Goal: Information Seeking & Learning: Learn about a topic

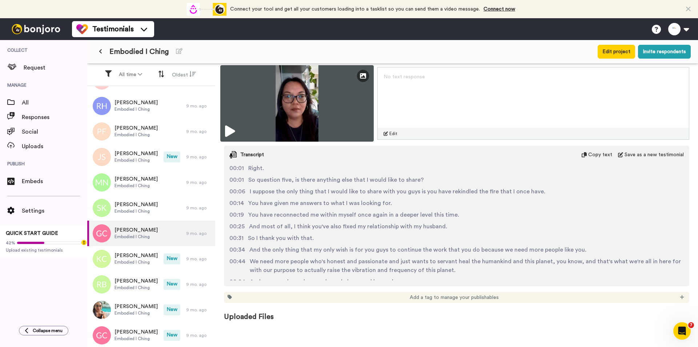
scroll to position [23, 0]
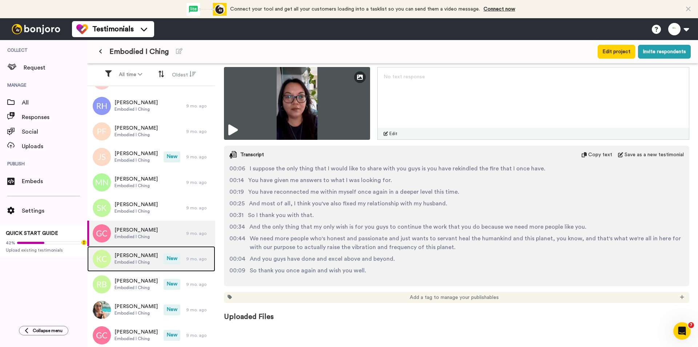
click at [158, 265] on div "[PERSON_NAME] Embodied I Ching" at bounding box center [125, 258] width 76 height 25
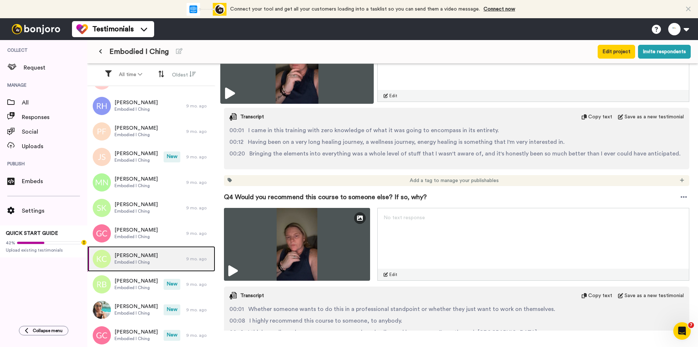
scroll to position [618, 0]
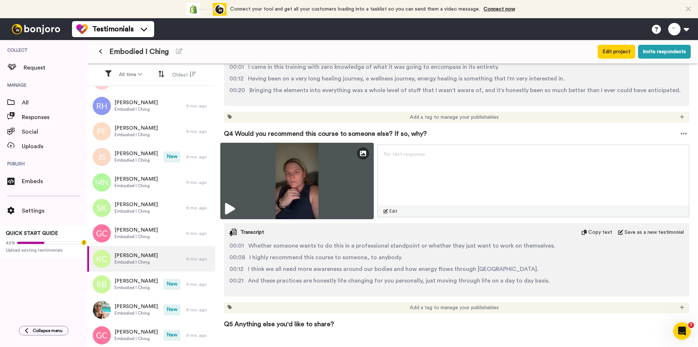
click at [331, 160] on img at bounding box center [296, 181] width 153 height 76
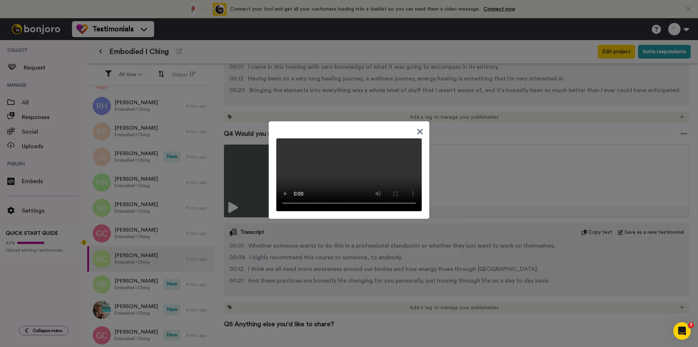
click at [460, 249] on div at bounding box center [349, 173] width 698 height 347
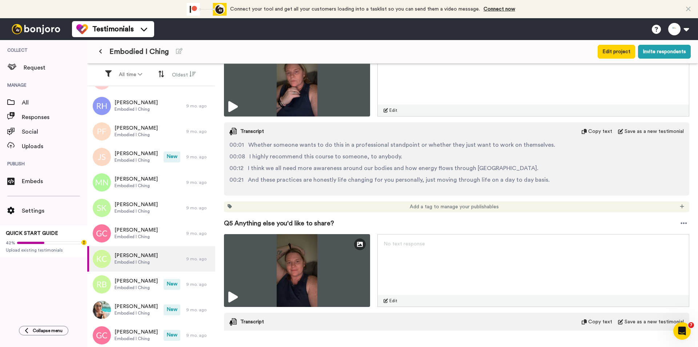
scroll to position [764, 0]
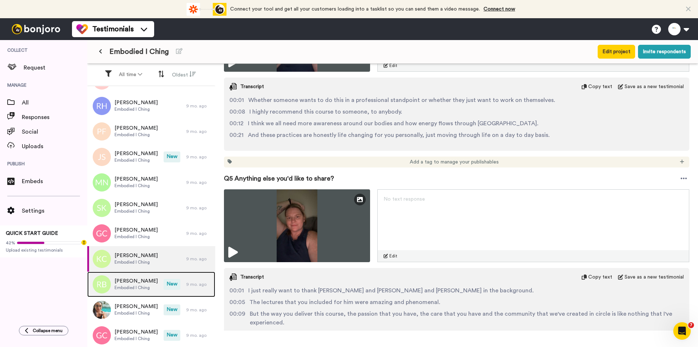
click at [155, 289] on div "[PERSON_NAME] Embodied I [PERSON_NAME]" at bounding box center [125, 283] width 76 height 25
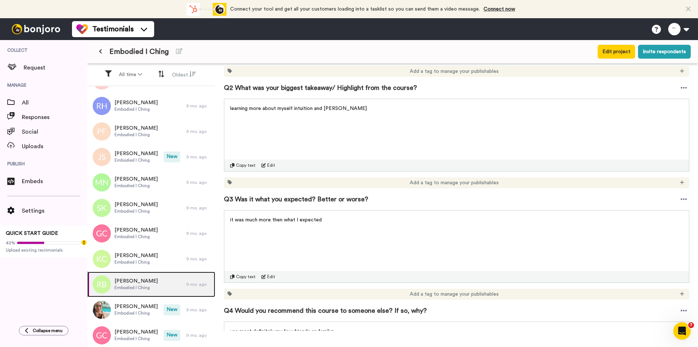
scroll to position [509, 0]
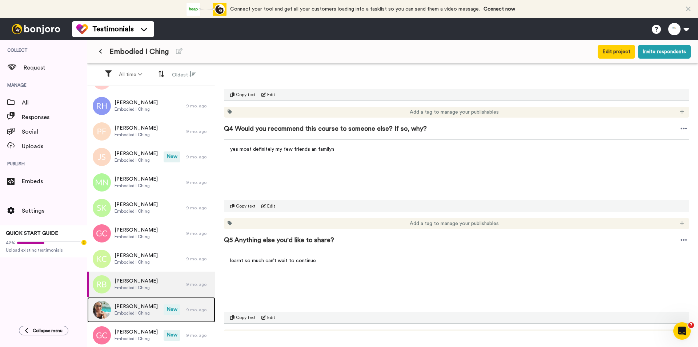
click at [139, 305] on span "[PERSON_NAME]" at bounding box center [136, 306] width 43 height 7
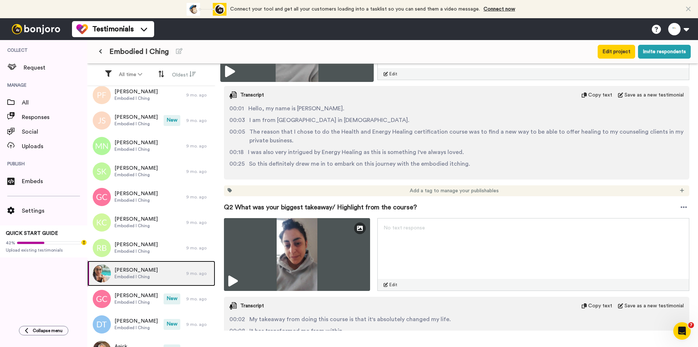
scroll to position [327, 0]
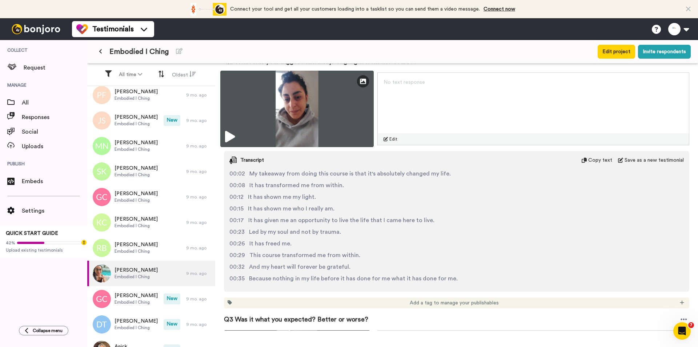
click at [304, 119] on img at bounding box center [296, 109] width 153 height 76
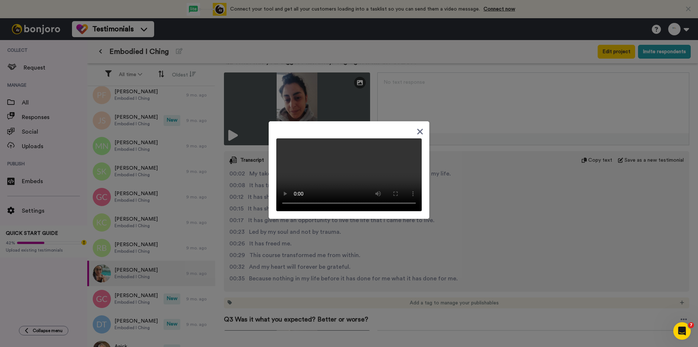
click at [476, 223] on div at bounding box center [349, 173] width 698 height 347
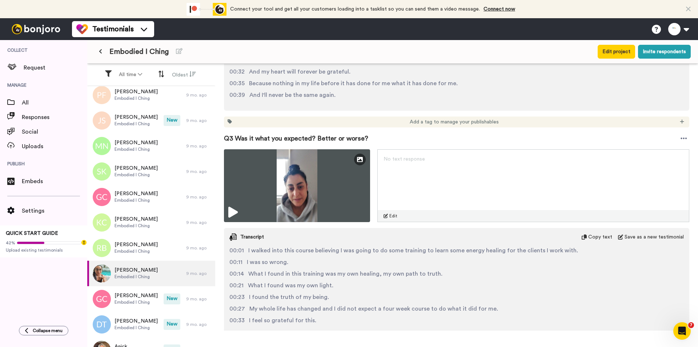
scroll to position [509, 0]
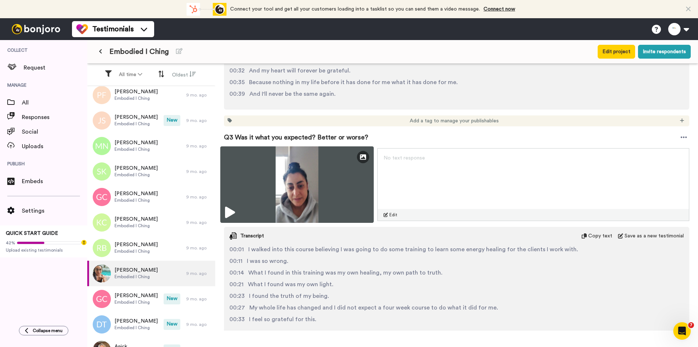
click at [301, 175] on img at bounding box center [296, 184] width 153 height 76
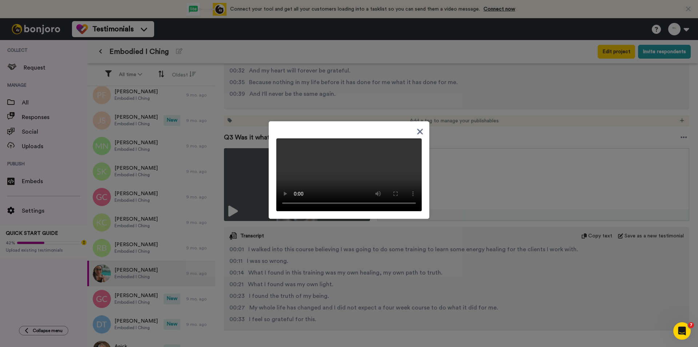
click at [473, 236] on div at bounding box center [349, 173] width 698 height 347
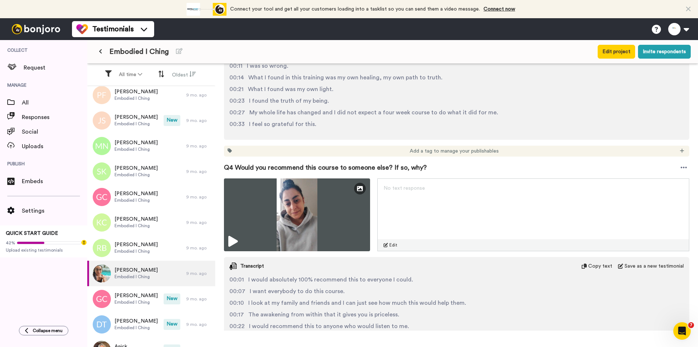
scroll to position [727, 0]
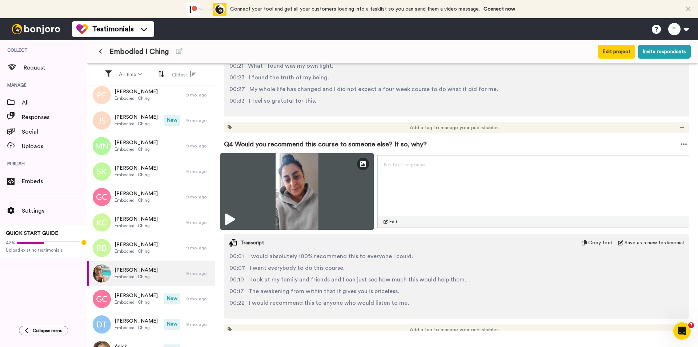
click at [322, 190] on img at bounding box center [296, 191] width 153 height 76
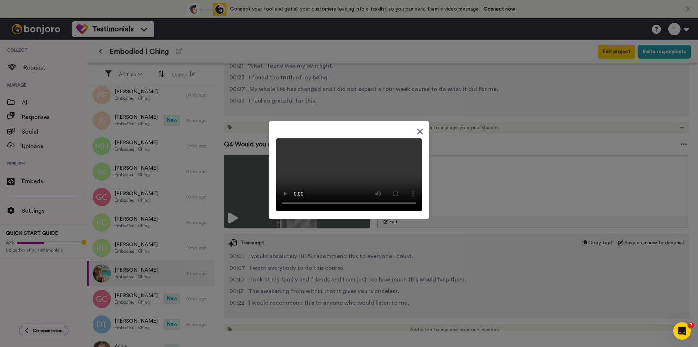
click at [341, 211] on video at bounding box center [348, 174] width 145 height 73
click at [484, 175] on div at bounding box center [349, 173] width 698 height 347
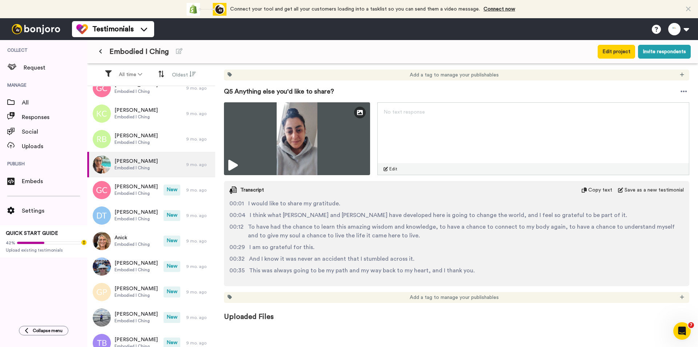
scroll to position [1030, 0]
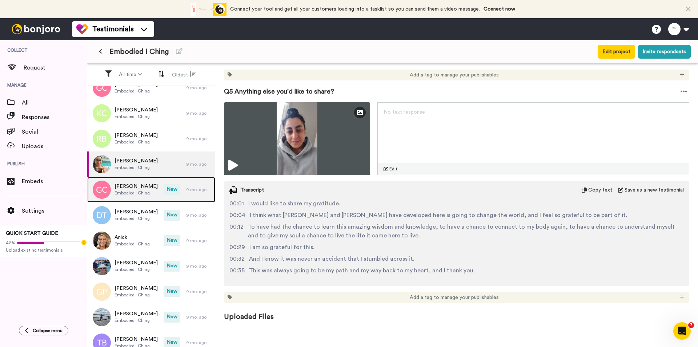
click at [140, 189] on span "[PERSON_NAME]" at bounding box center [136, 186] width 43 height 7
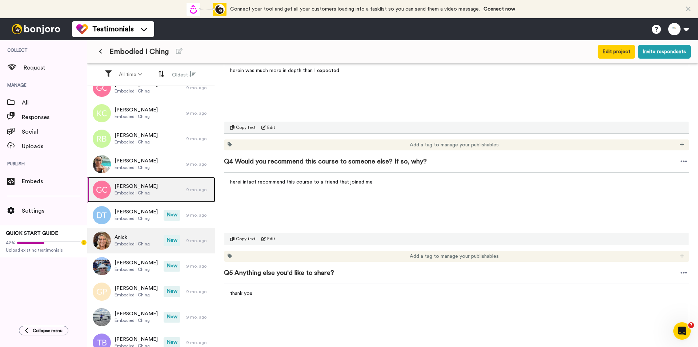
scroll to position [473, 0]
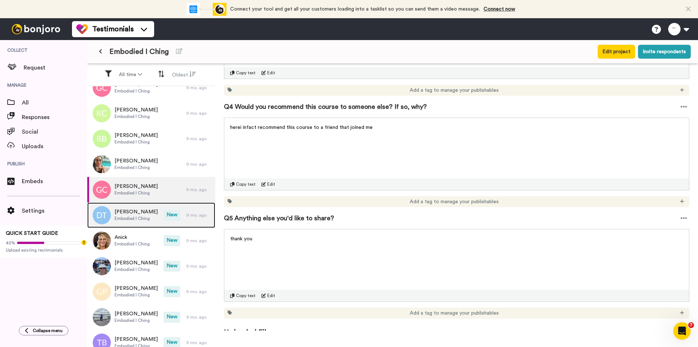
click at [166, 219] on span "New" at bounding box center [172, 214] width 17 height 11
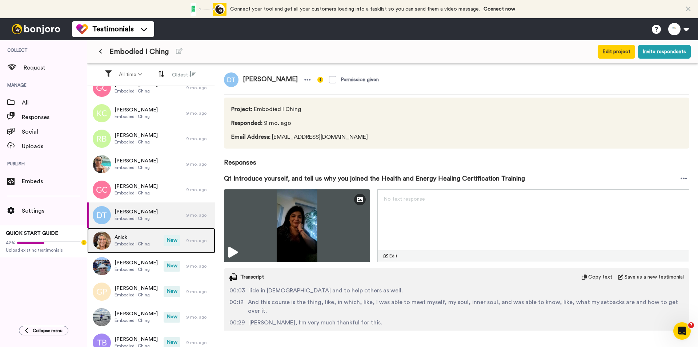
click at [164, 245] on span "New" at bounding box center [172, 240] width 17 height 11
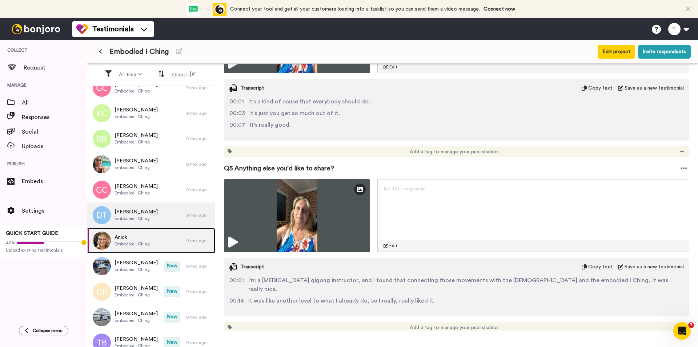
scroll to position [734, 0]
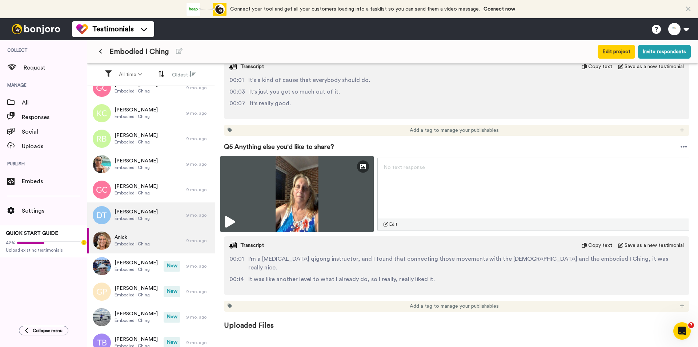
click at [314, 194] on img at bounding box center [296, 194] width 153 height 76
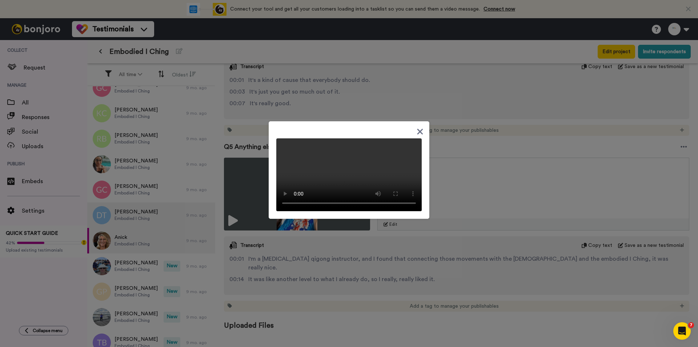
click at [484, 256] on div at bounding box center [349, 173] width 698 height 347
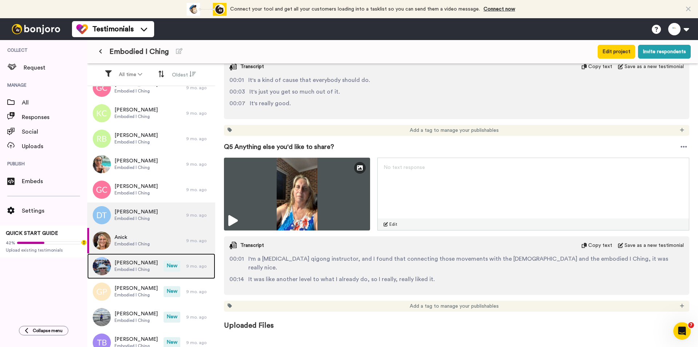
click at [164, 266] on span "New" at bounding box center [172, 265] width 17 height 11
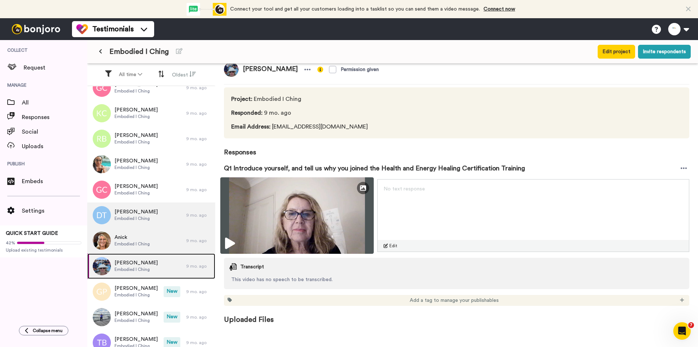
scroll to position [13, 0]
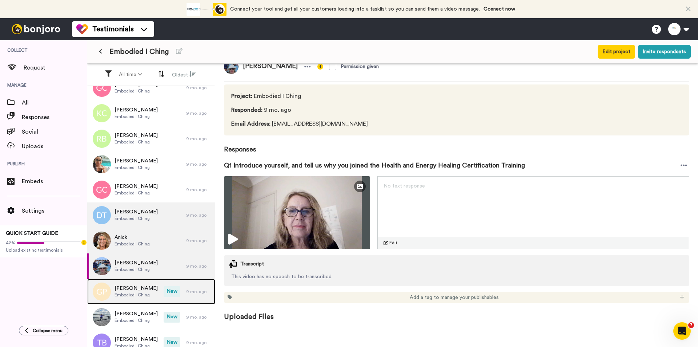
click at [155, 283] on div "[PERSON_NAME] Embodied I [PERSON_NAME]" at bounding box center [125, 291] width 76 height 25
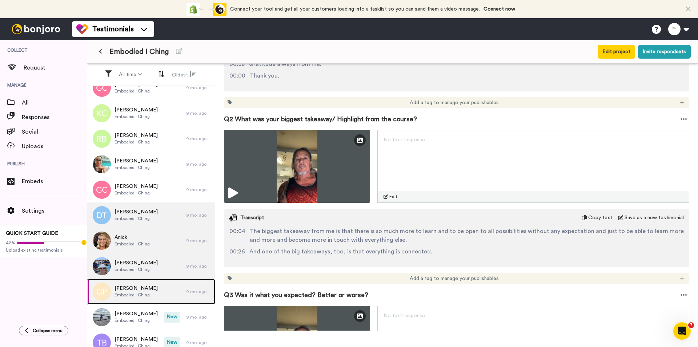
scroll to position [327, 0]
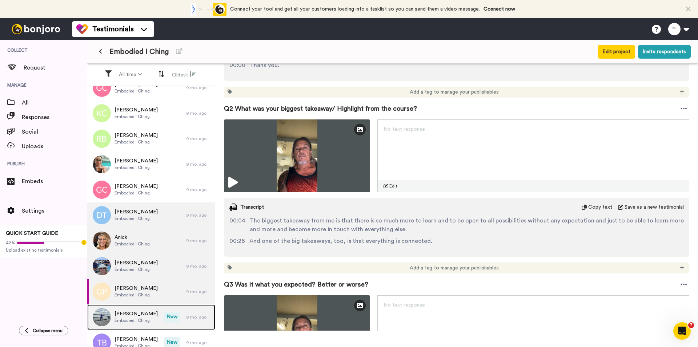
click at [133, 317] on span "[PERSON_NAME]" at bounding box center [136, 313] width 43 height 7
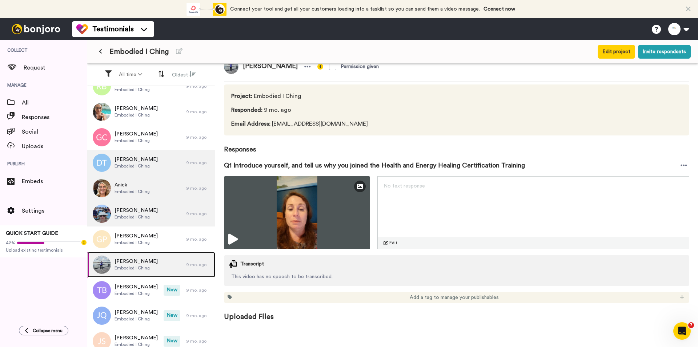
scroll to position [1211, 0]
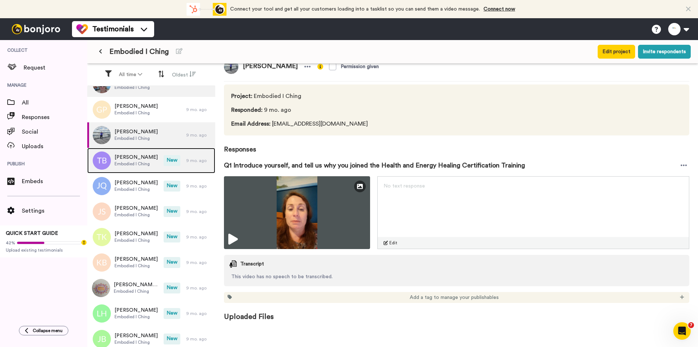
click at [158, 163] on div "[PERSON_NAME] Embodied I Ching" at bounding box center [125, 160] width 76 height 25
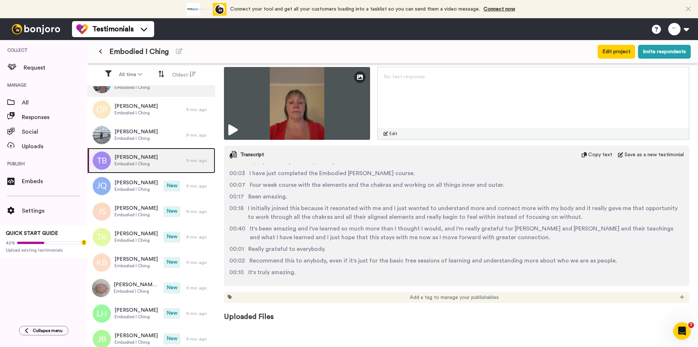
scroll to position [8, 0]
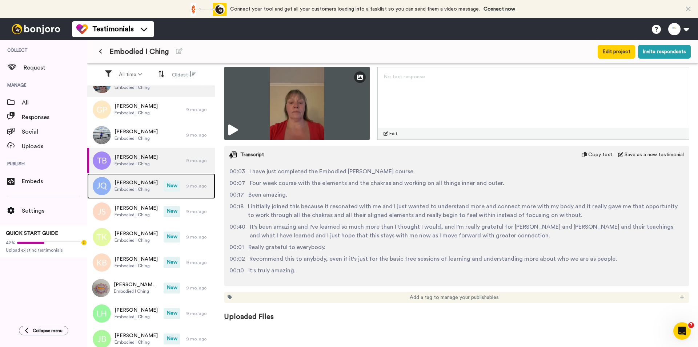
click at [131, 188] on span "Embodied I Ching" at bounding box center [136, 189] width 43 height 6
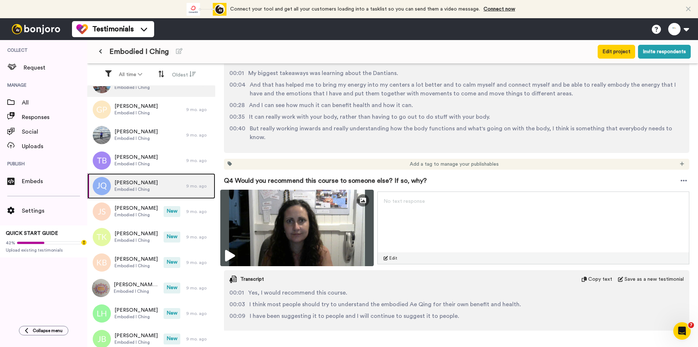
scroll to position [254, 0]
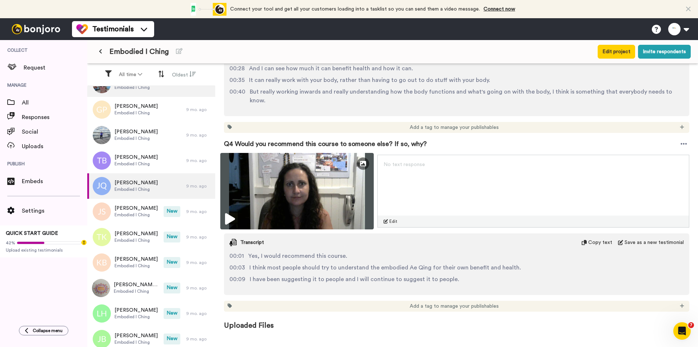
click at [325, 175] on img at bounding box center [296, 191] width 153 height 76
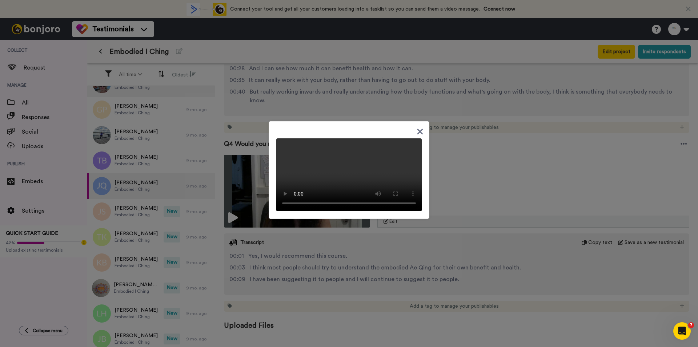
click at [356, 258] on div at bounding box center [349, 173] width 698 height 347
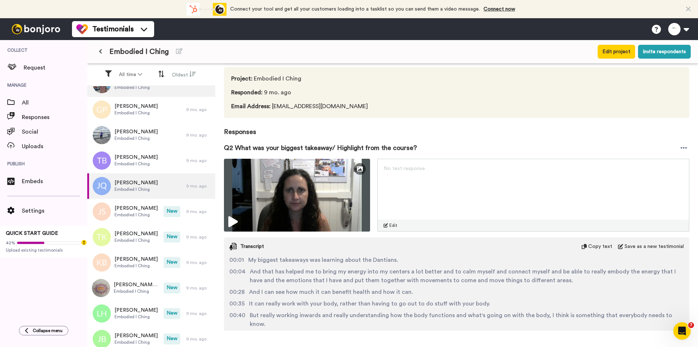
scroll to position [73, 0]
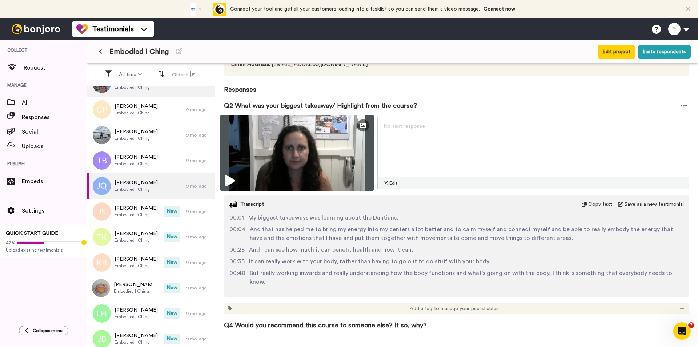
click at [307, 169] on img at bounding box center [296, 153] width 153 height 76
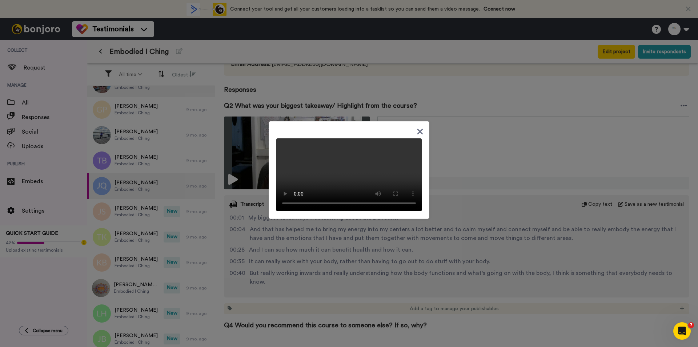
click at [150, 214] on div at bounding box center [349, 173] width 698 height 347
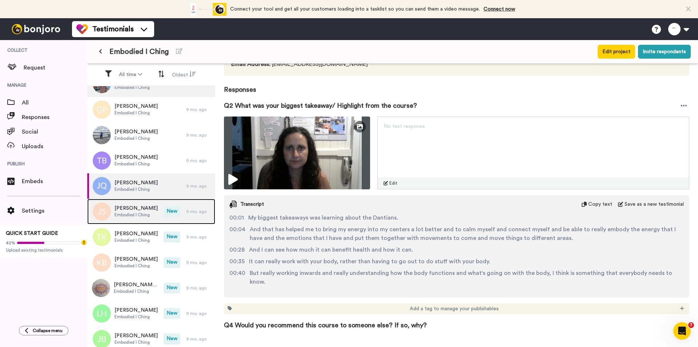
click at [140, 210] on span "[PERSON_NAME]" at bounding box center [136, 207] width 43 height 7
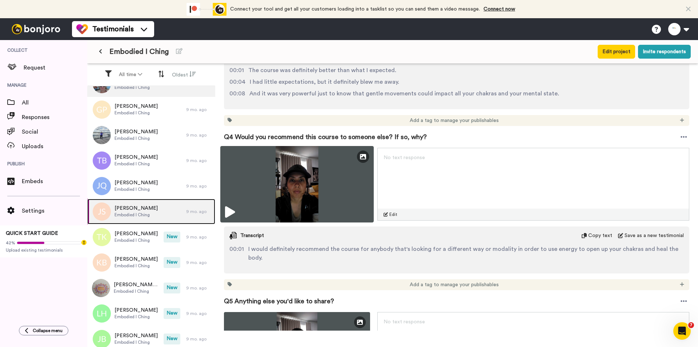
scroll to position [445, 0]
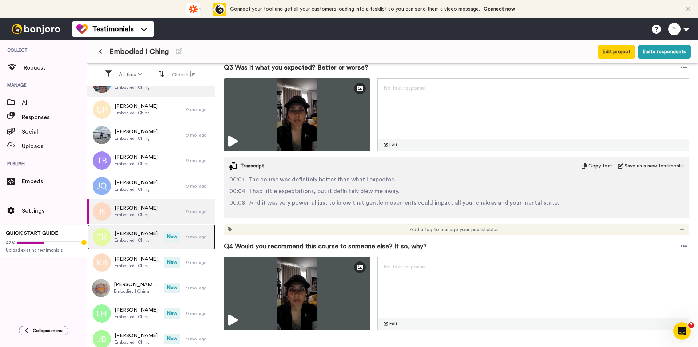
click at [145, 233] on span "[PERSON_NAME]" at bounding box center [136, 233] width 43 height 7
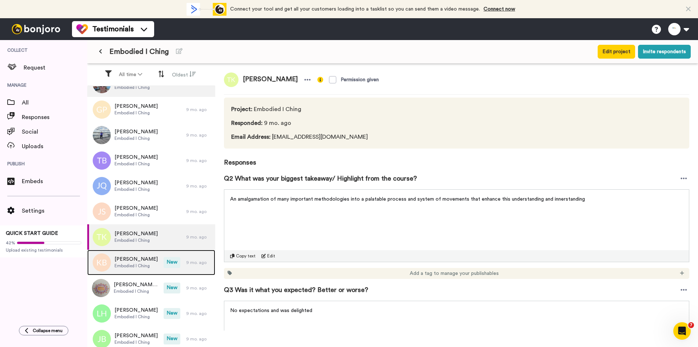
click at [133, 269] on div "[PERSON_NAME] Embodied I Ching" at bounding box center [125, 261] width 76 height 25
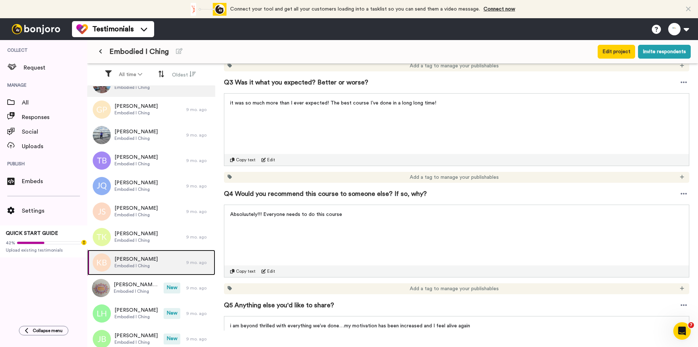
scroll to position [291, 0]
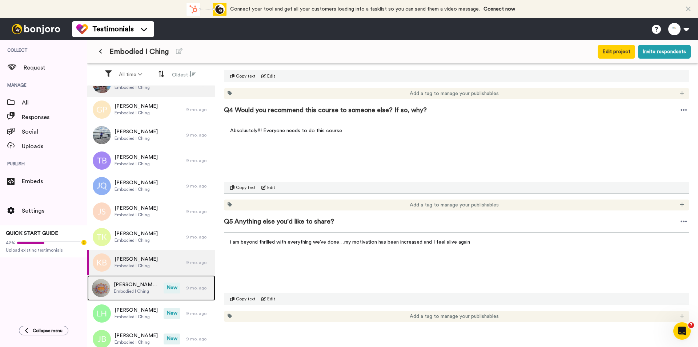
click at [136, 281] on span "[PERSON_NAME] [PERSON_NAME]" at bounding box center [137, 284] width 46 height 7
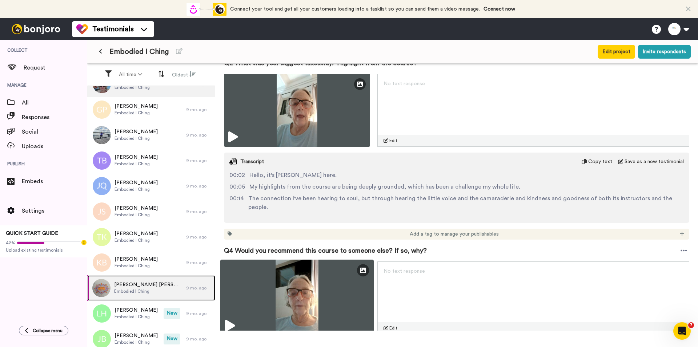
scroll to position [255, 0]
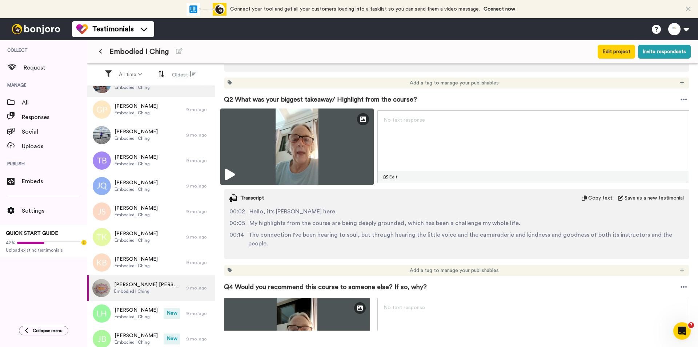
click at [323, 136] on img at bounding box center [296, 146] width 153 height 76
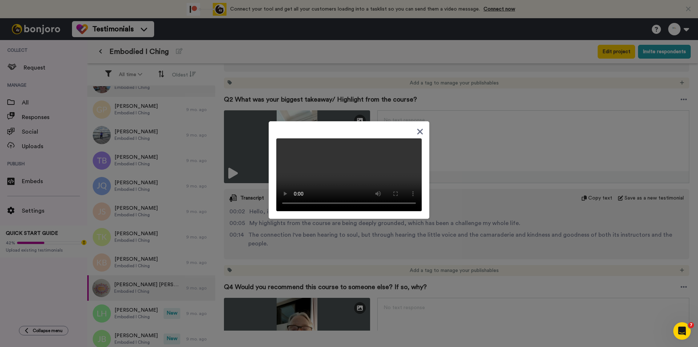
click at [456, 253] on div at bounding box center [349, 173] width 698 height 347
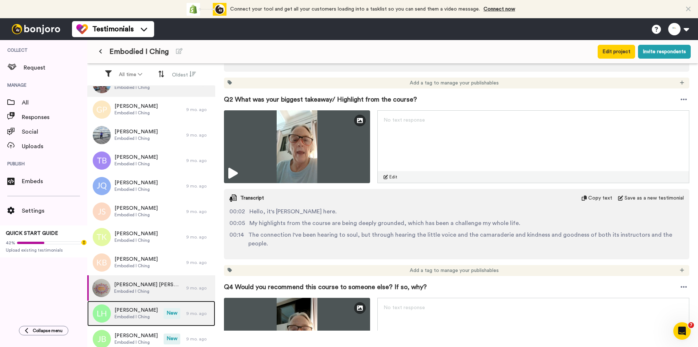
click at [137, 304] on div "[PERSON_NAME] Embodied I Ching" at bounding box center [125, 312] width 76 height 25
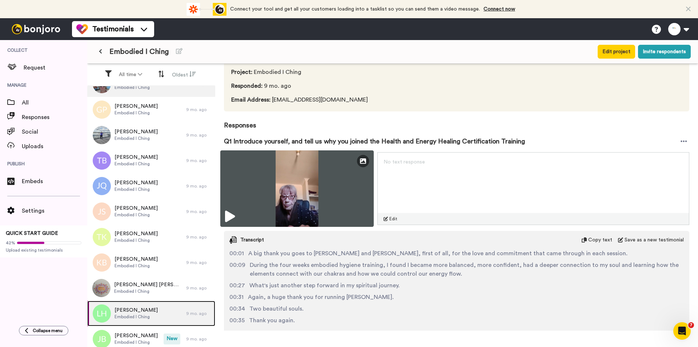
scroll to position [87, 0]
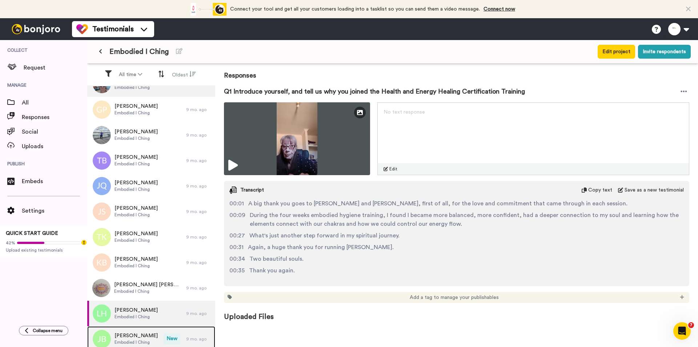
click at [128, 332] on span "[PERSON_NAME]" at bounding box center [136, 335] width 43 height 7
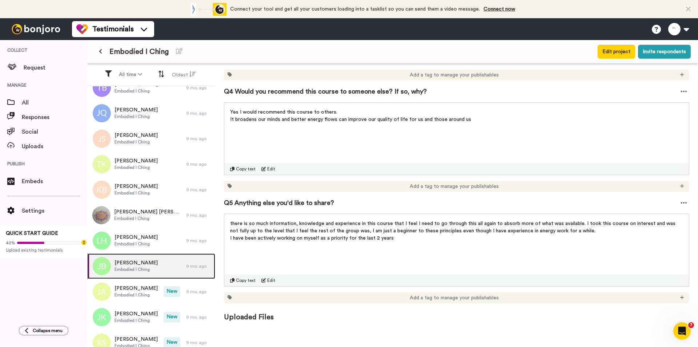
scroll to position [667, 0]
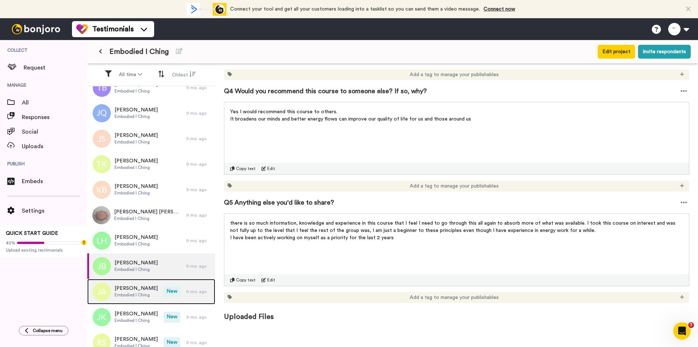
click at [153, 286] on div "[PERSON_NAME] Embodied I Ching" at bounding box center [125, 291] width 76 height 25
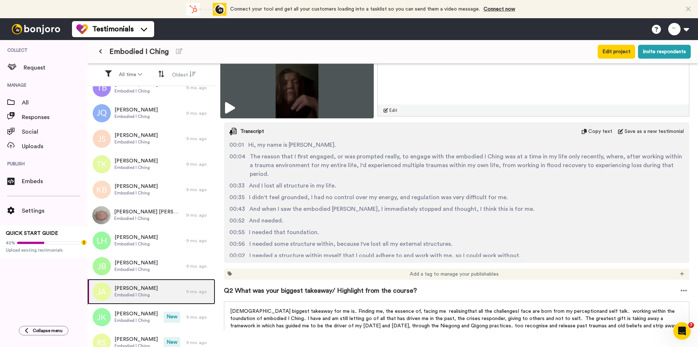
scroll to position [364, 0]
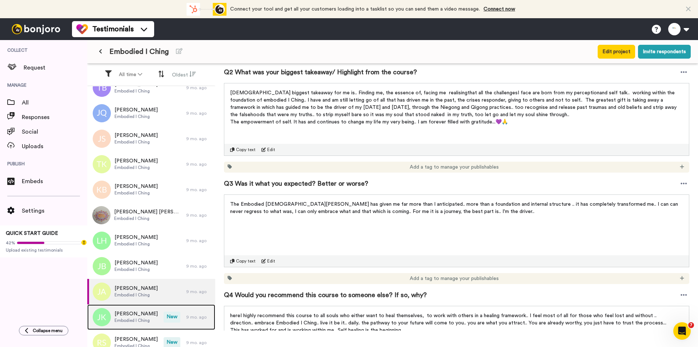
click at [135, 316] on span "[PERSON_NAME]" at bounding box center [136, 313] width 43 height 7
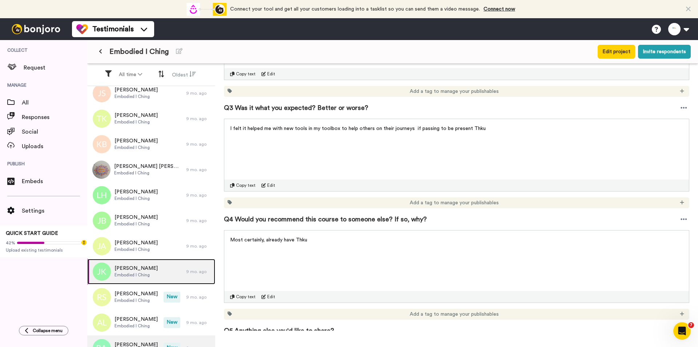
scroll to position [1393, 0]
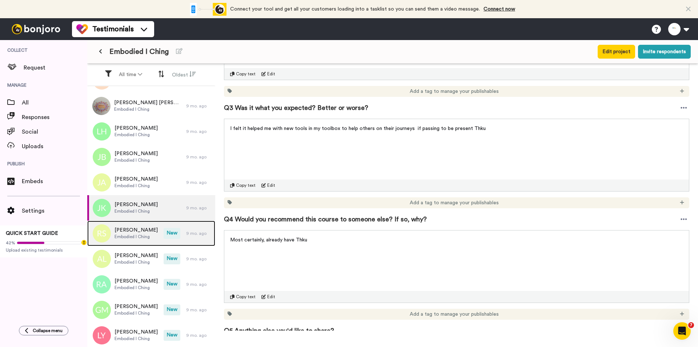
click at [146, 223] on div "[PERSON_NAME] Embodied I Ching" at bounding box center [125, 232] width 76 height 25
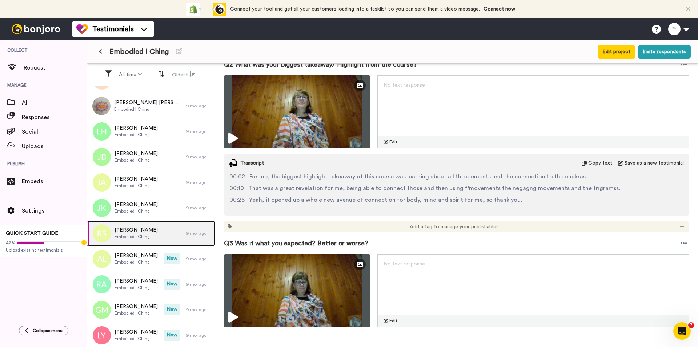
scroll to position [473, 0]
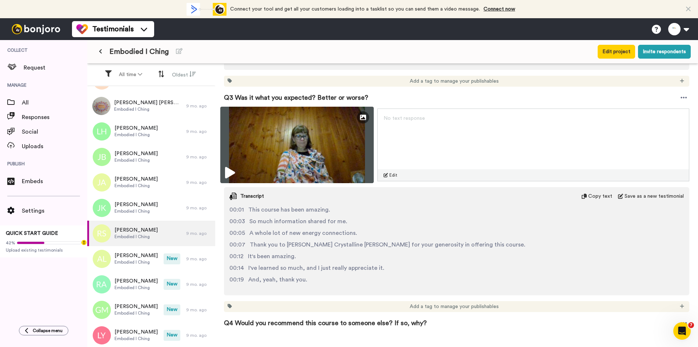
click at [296, 160] on img at bounding box center [296, 145] width 153 height 76
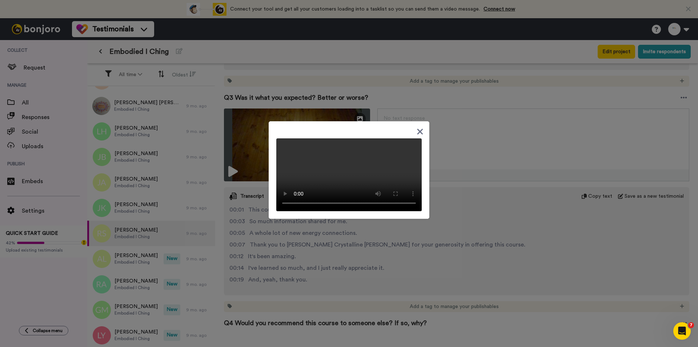
click at [391, 264] on div at bounding box center [349, 173] width 698 height 347
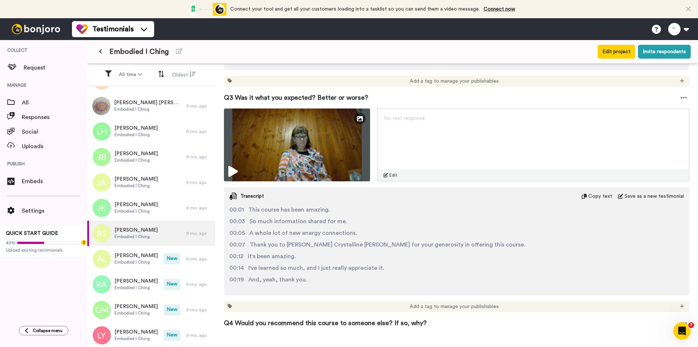
scroll to position [593, 0]
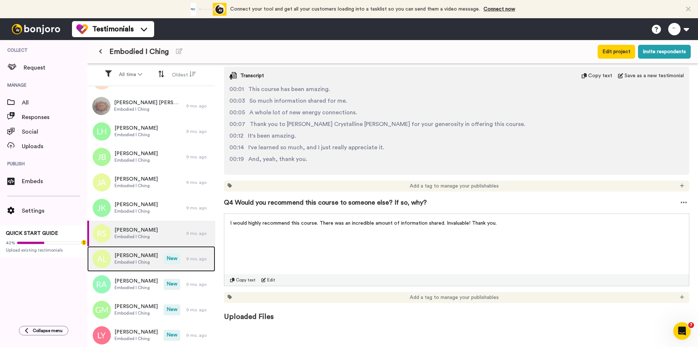
click at [164, 262] on span "New" at bounding box center [172, 258] width 17 height 11
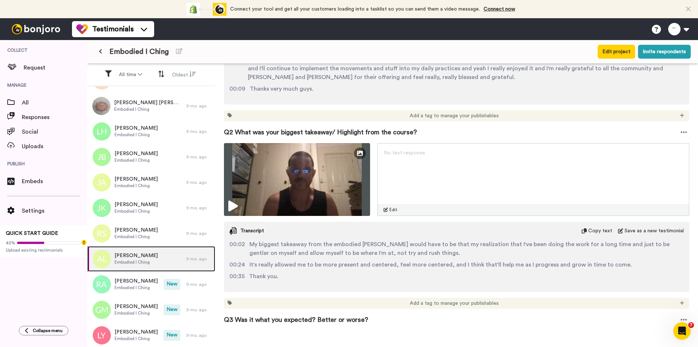
scroll to position [327, 0]
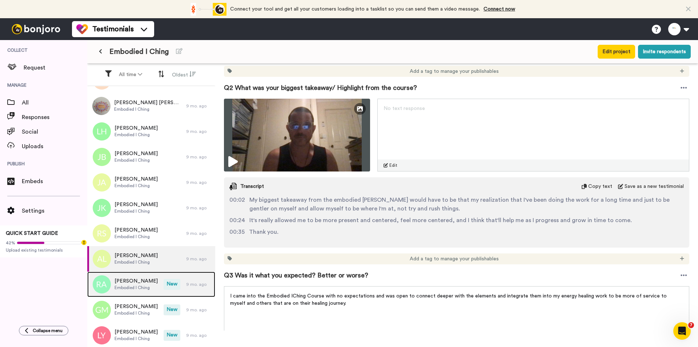
click at [136, 280] on span "[PERSON_NAME]" at bounding box center [136, 280] width 43 height 7
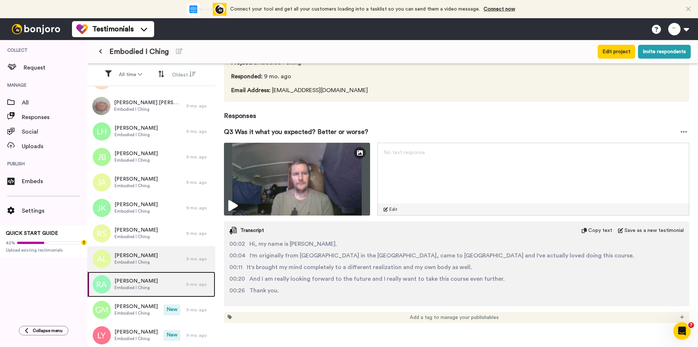
scroll to position [36, 0]
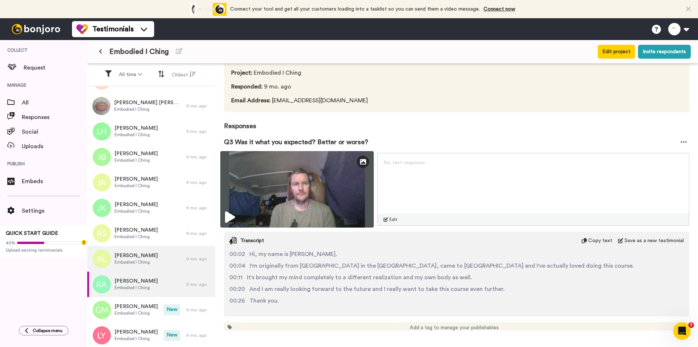
click at [305, 178] on img at bounding box center [296, 189] width 153 height 76
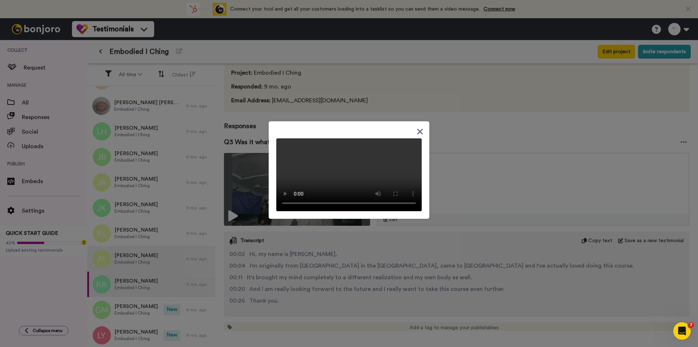
click at [431, 260] on div at bounding box center [349, 173] width 698 height 347
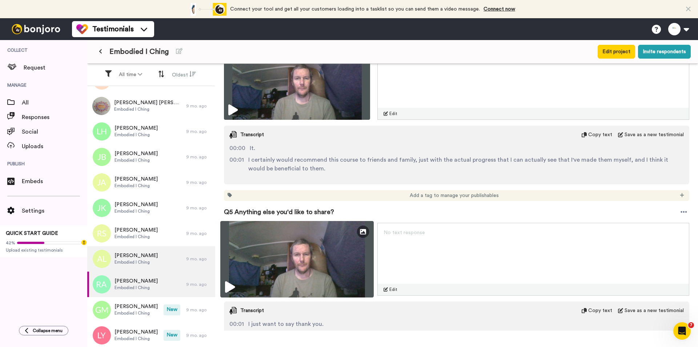
scroll to position [436, 0]
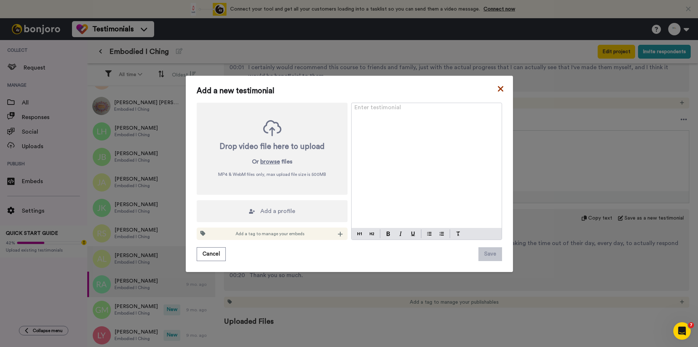
click at [498, 86] on icon at bounding box center [500, 88] width 5 height 5
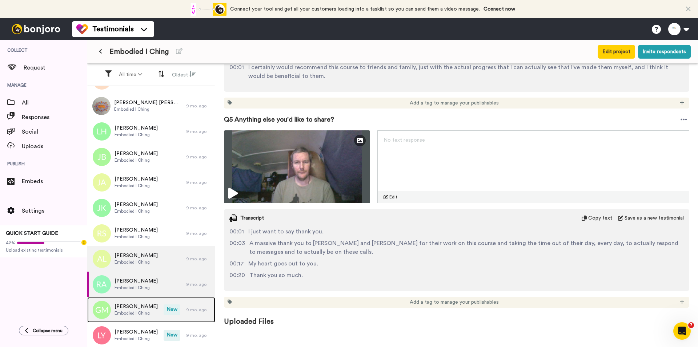
click at [164, 313] on span "New" at bounding box center [172, 309] width 17 height 11
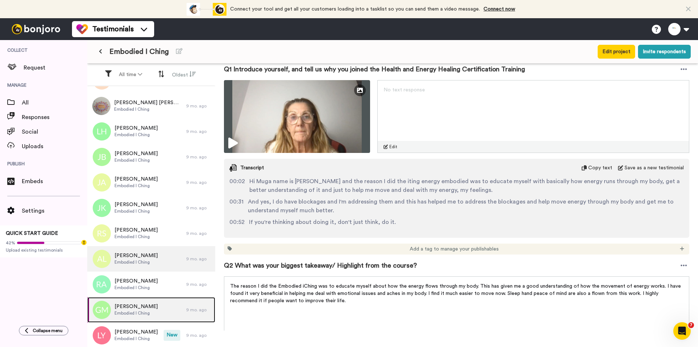
scroll to position [182, 0]
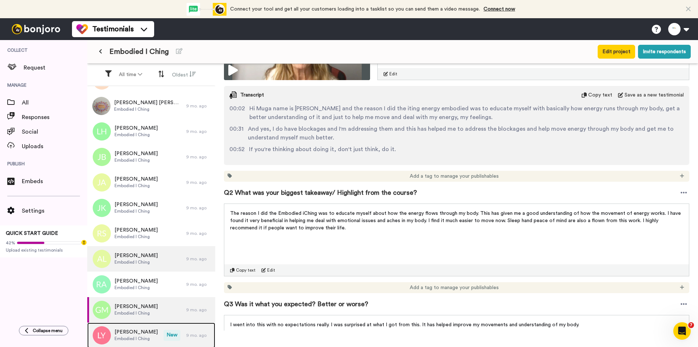
click at [164, 329] on span "New" at bounding box center [172, 334] width 17 height 11
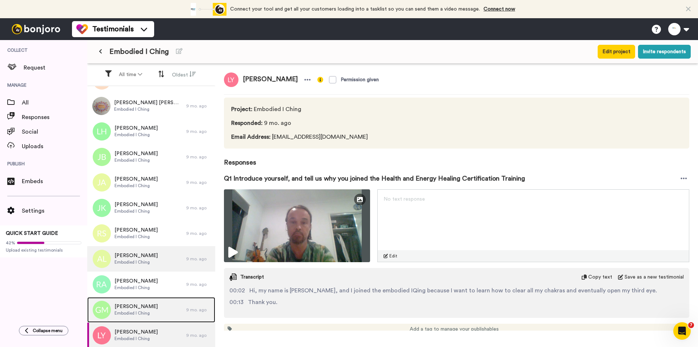
click at [164, 310] on div "[PERSON_NAME] Embodied I Ching" at bounding box center [136, 309] width 99 height 25
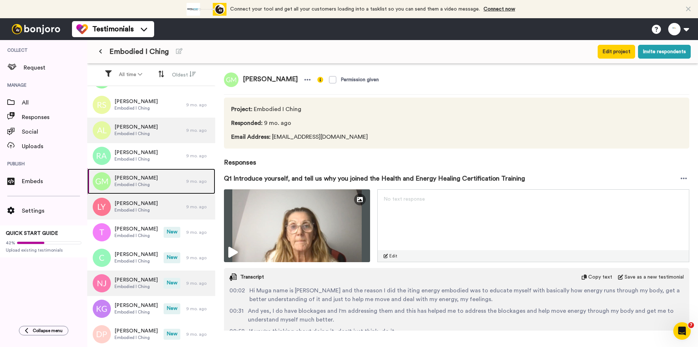
scroll to position [1539, 0]
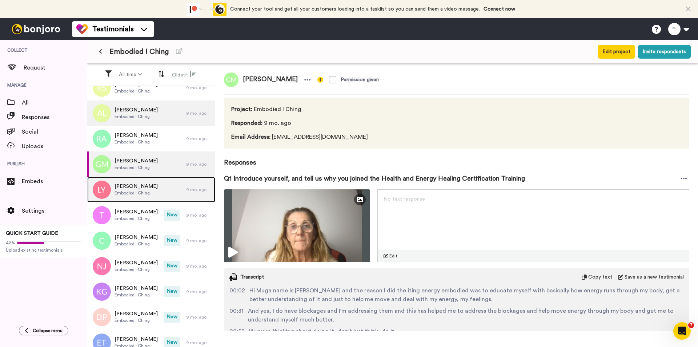
click at [151, 202] on div "[PERSON_NAME] Embodied I Ching" at bounding box center [136, 189] width 99 height 25
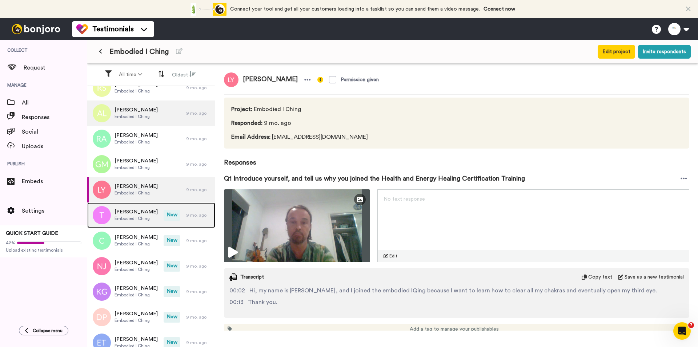
click at [152, 210] on div "[PERSON_NAME] I [PERSON_NAME]" at bounding box center [125, 214] width 76 height 25
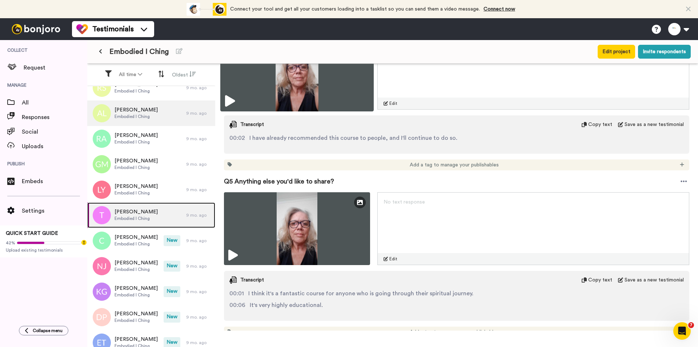
scroll to position [655, 0]
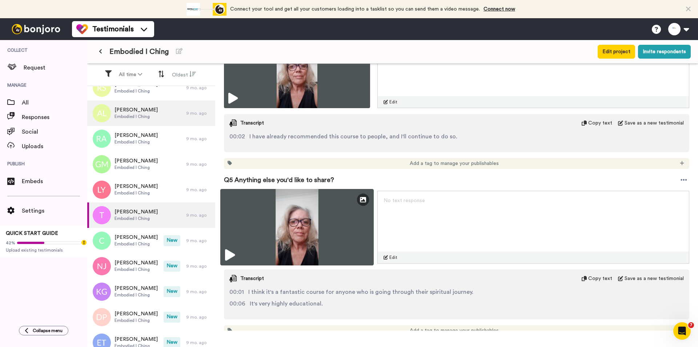
click at [312, 226] on img at bounding box center [296, 227] width 153 height 76
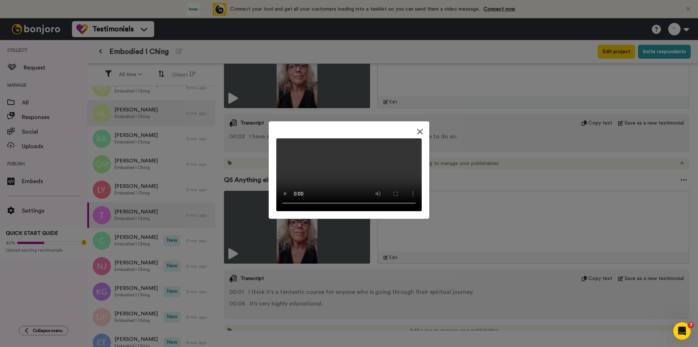
click at [240, 296] on div at bounding box center [349, 173] width 698 height 347
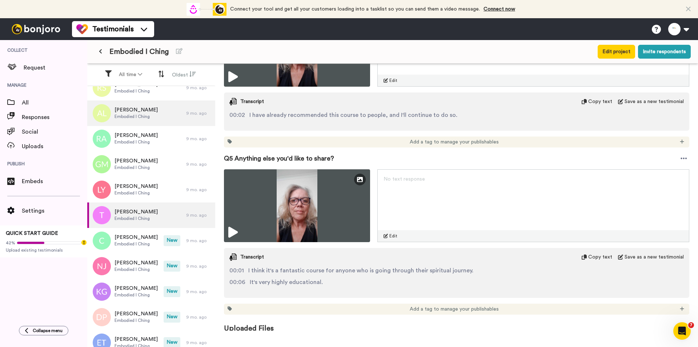
scroll to position [688, 0]
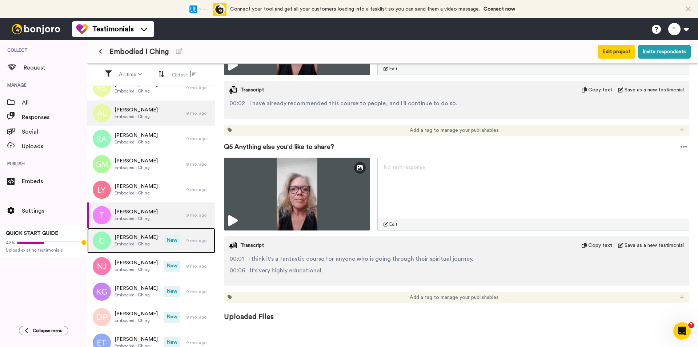
click at [155, 237] on div "[PERSON_NAME] I [PERSON_NAME]" at bounding box center [125, 240] width 76 height 25
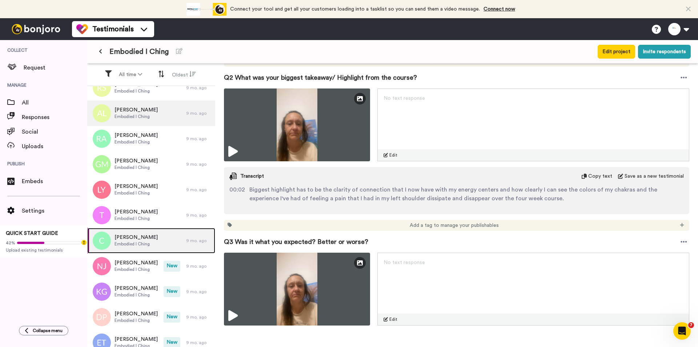
scroll to position [473, 0]
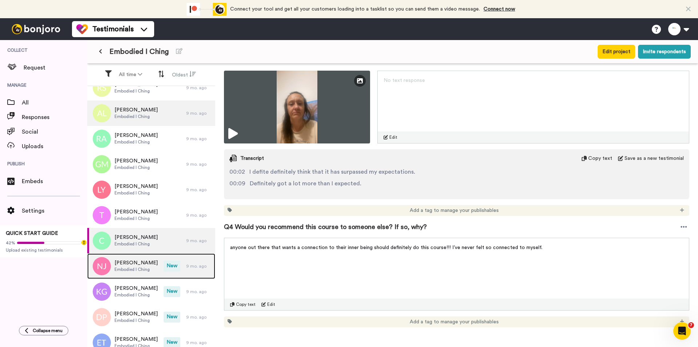
click at [147, 261] on span "[PERSON_NAME]" at bounding box center [136, 262] width 43 height 7
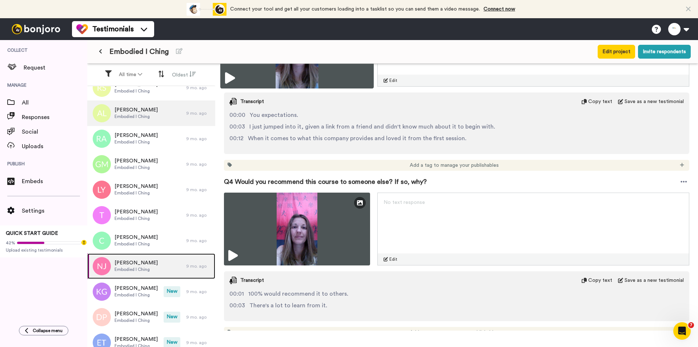
scroll to position [544, 0]
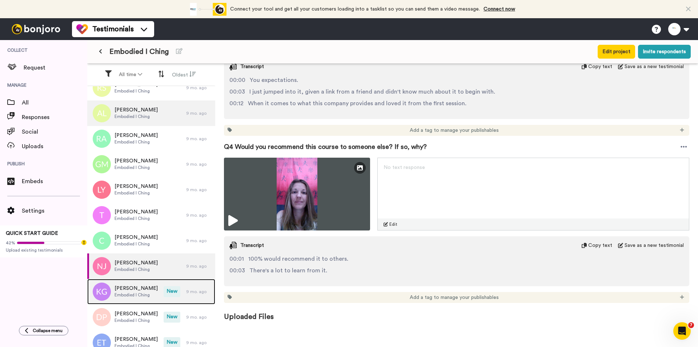
click at [163, 303] on div "[PERSON_NAME] Embodied I Ching New 9 mo. ago" at bounding box center [151, 291] width 128 height 25
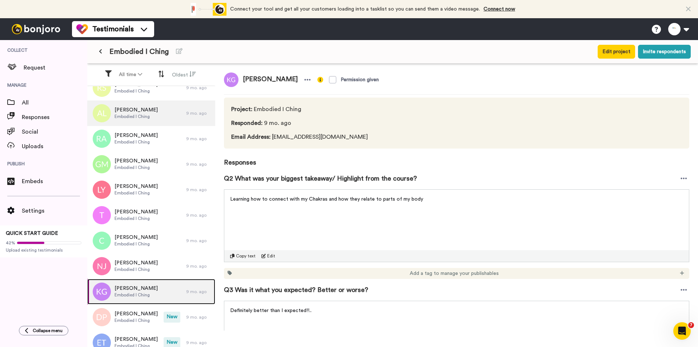
scroll to position [182, 0]
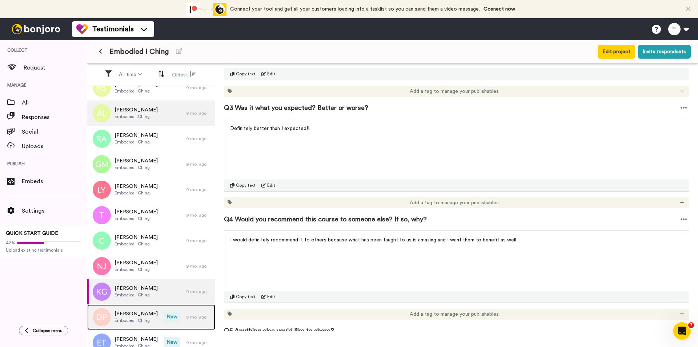
click at [153, 313] on div "[PERSON_NAME] Embodied I Ching" at bounding box center [125, 316] width 76 height 25
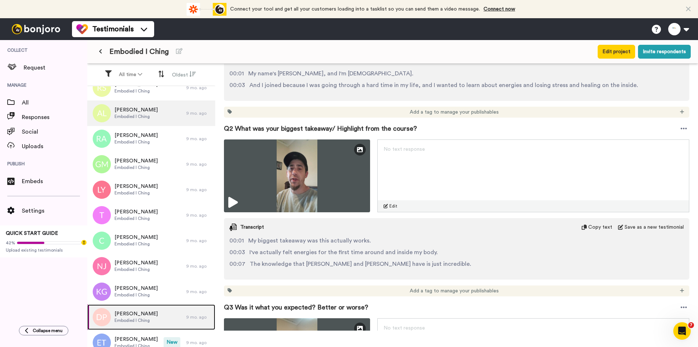
scroll to position [218, 0]
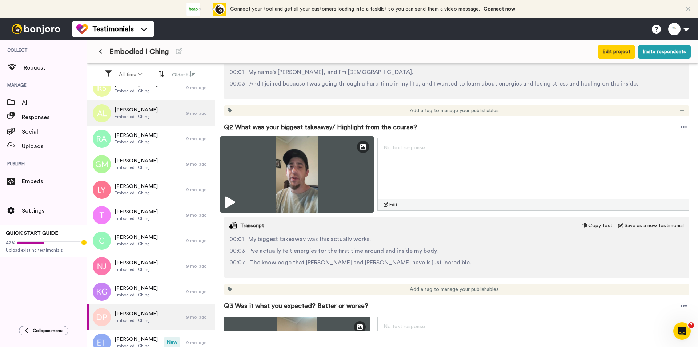
click at [308, 172] on img at bounding box center [296, 174] width 153 height 76
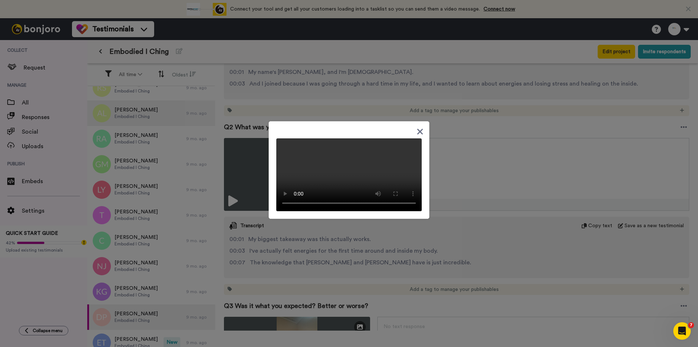
click at [238, 242] on div at bounding box center [349, 173] width 698 height 347
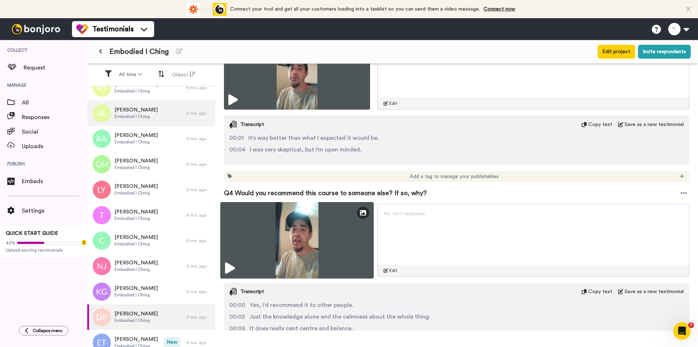
scroll to position [556, 0]
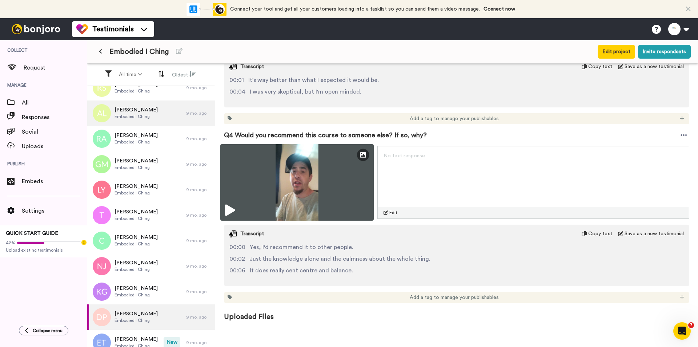
click at [323, 179] on img at bounding box center [296, 182] width 153 height 76
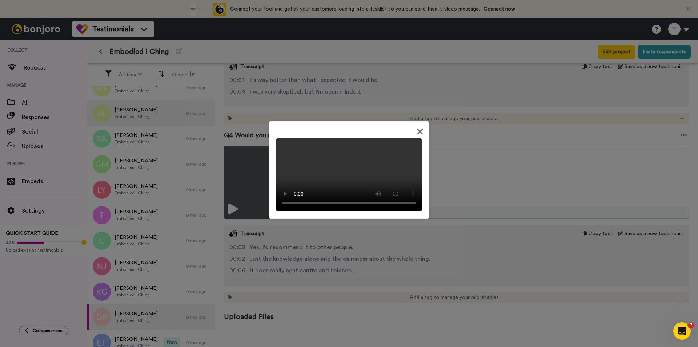
click at [500, 258] on div at bounding box center [349, 173] width 698 height 347
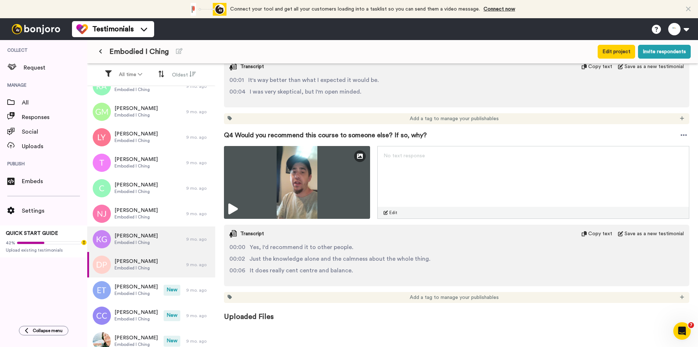
scroll to position [1648, 0]
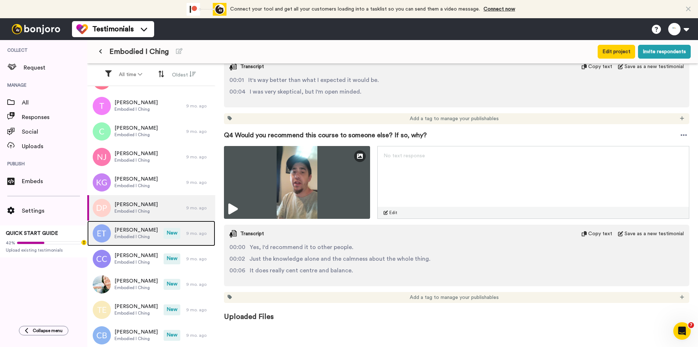
click at [144, 235] on span "Embodied I Ching" at bounding box center [136, 236] width 43 height 6
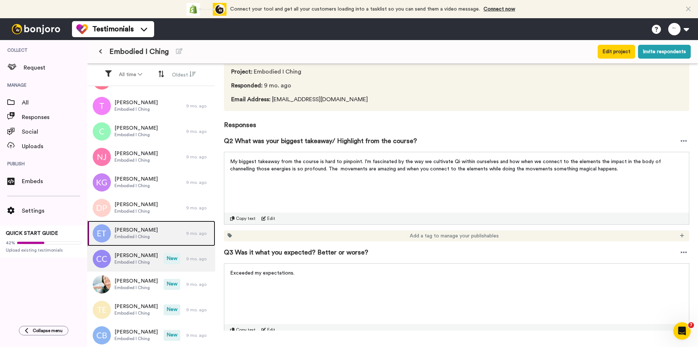
scroll to position [73, 0]
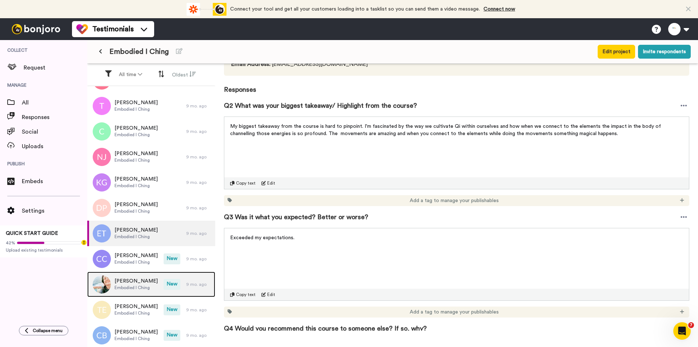
click at [142, 276] on div "[PERSON_NAME] Embodied I Ching" at bounding box center [125, 283] width 76 height 25
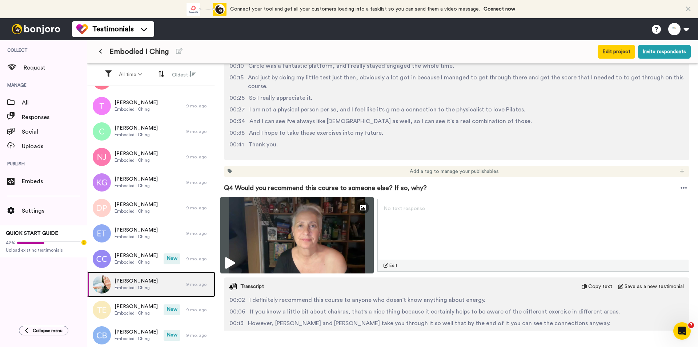
scroll to position [764, 0]
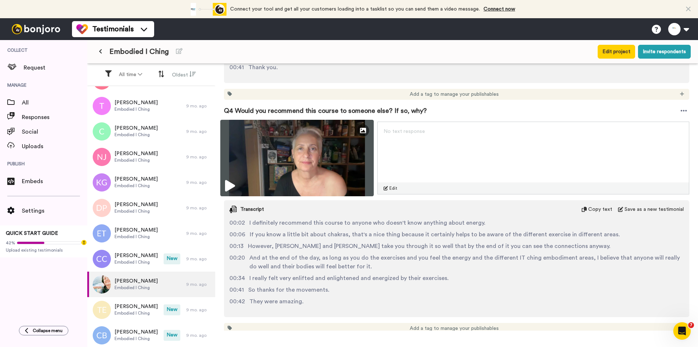
click at [285, 138] on img at bounding box center [296, 158] width 153 height 76
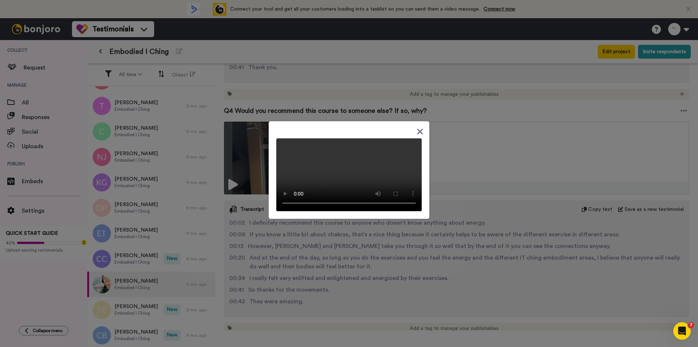
click at [425, 260] on div at bounding box center [349, 173] width 698 height 347
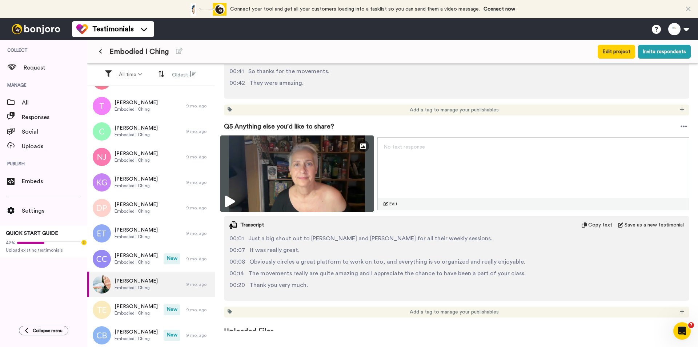
scroll to position [996, 0]
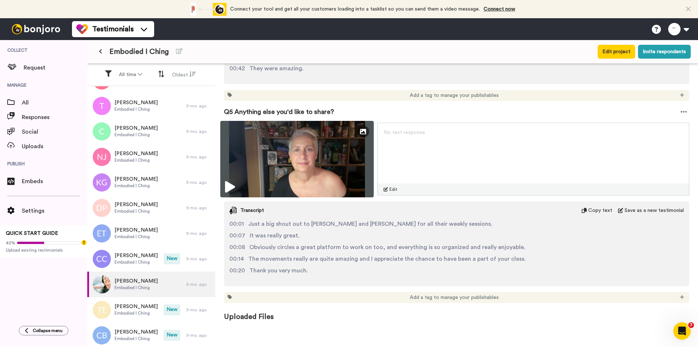
click at [301, 160] on img at bounding box center [296, 159] width 153 height 76
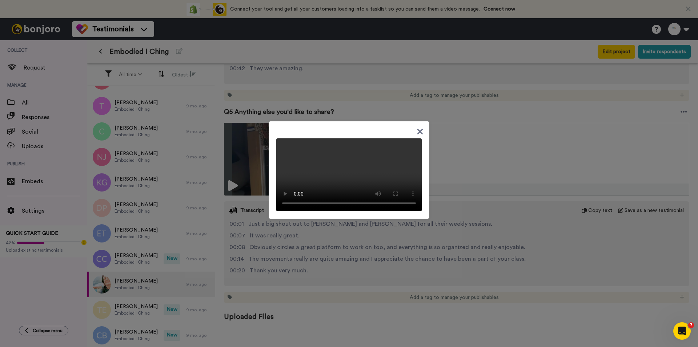
drag, startPoint x: 375, startPoint y: 242, endPoint x: 359, endPoint y: 176, distance: 68.0
click at [359, 176] on div at bounding box center [349, 173] width 698 height 347
click at [351, 250] on div at bounding box center [349, 173] width 698 height 347
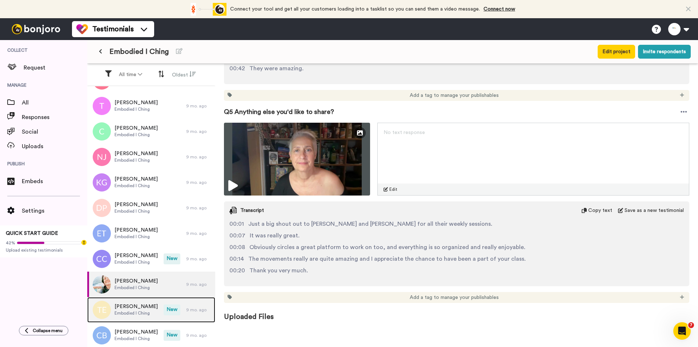
click at [132, 305] on span "[PERSON_NAME]" at bounding box center [136, 306] width 43 height 7
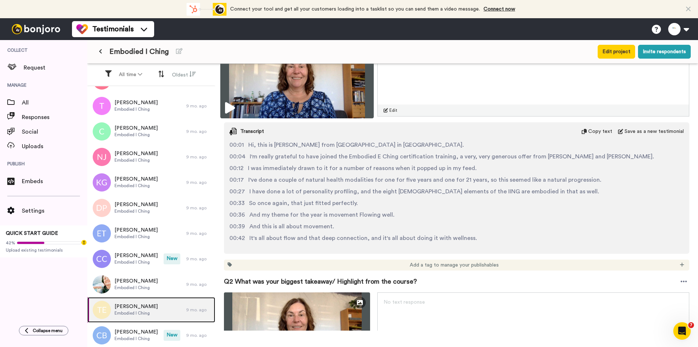
scroll to position [291, 0]
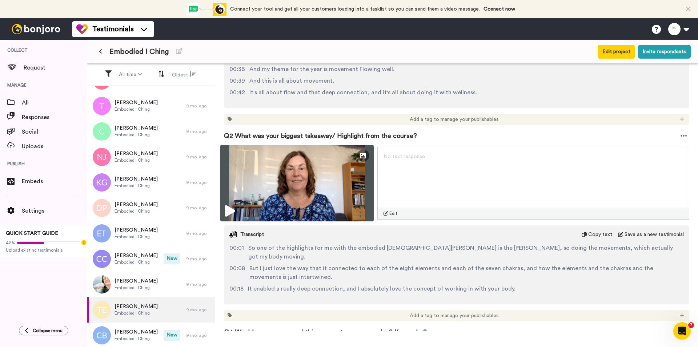
click at [304, 175] on img at bounding box center [296, 183] width 153 height 76
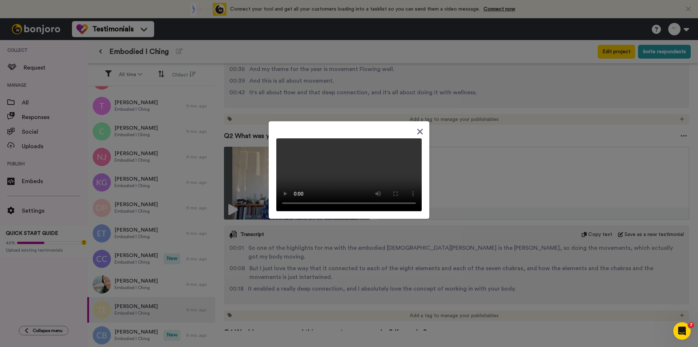
click at [362, 265] on div at bounding box center [349, 173] width 698 height 347
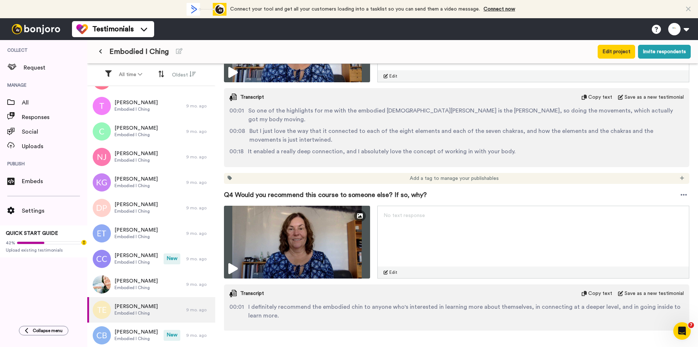
scroll to position [509, 0]
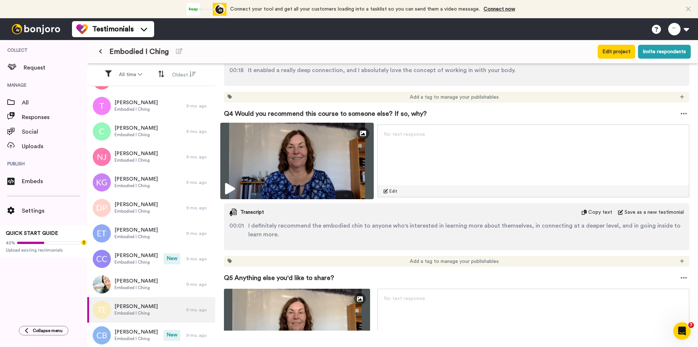
click at [314, 143] on img at bounding box center [296, 161] width 153 height 76
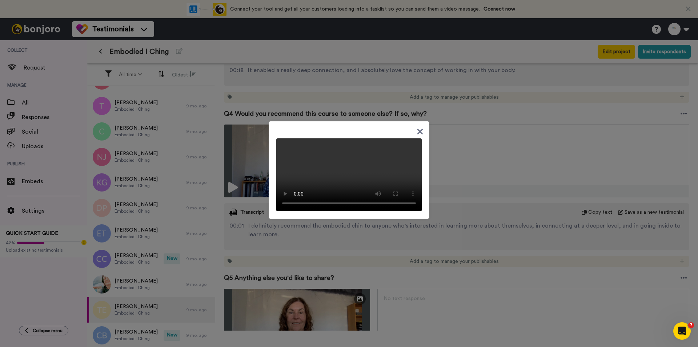
click at [324, 256] on div at bounding box center [349, 173] width 698 height 347
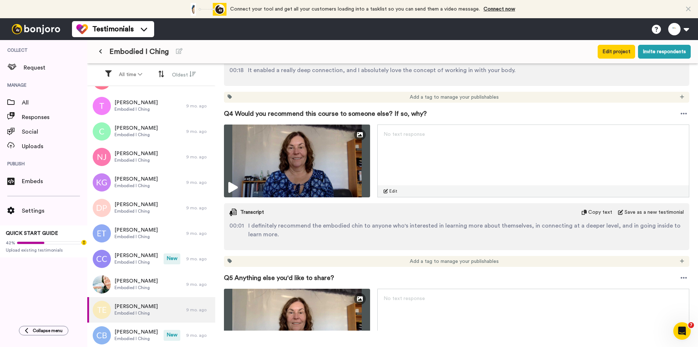
scroll to position [631, 0]
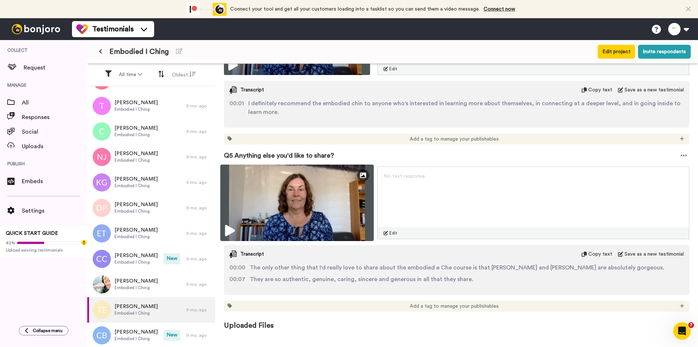
click at [292, 203] on img at bounding box center [296, 202] width 153 height 76
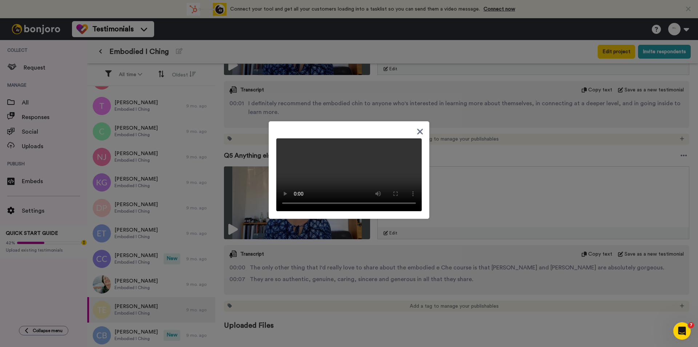
click at [375, 249] on div at bounding box center [349, 173] width 698 height 347
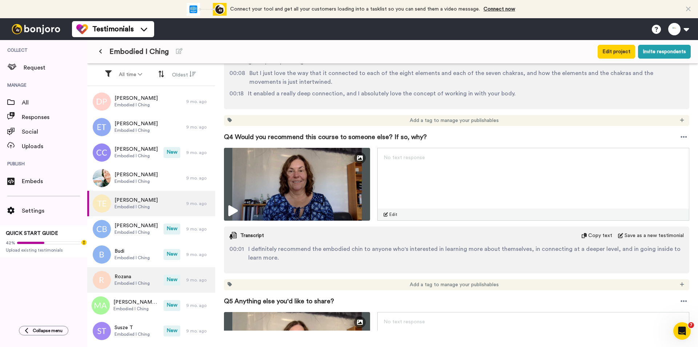
scroll to position [1757, 0]
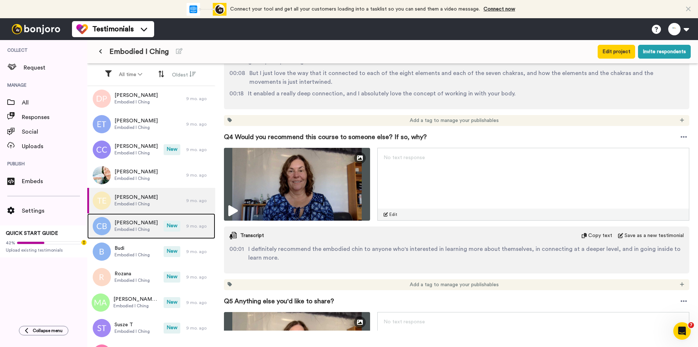
click at [148, 236] on div "[PERSON_NAME] Embodied I [PERSON_NAME]" at bounding box center [125, 225] width 76 height 25
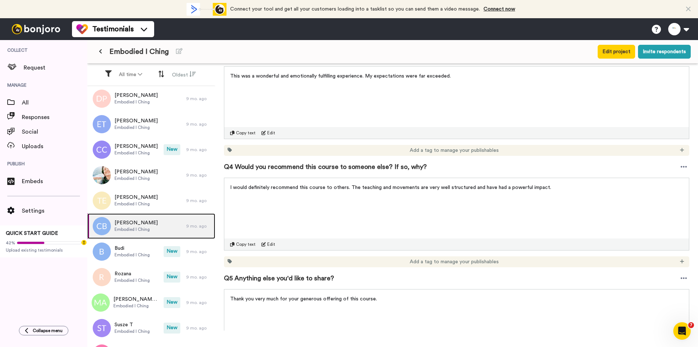
scroll to position [400, 0]
